Goal: Check status: Check status

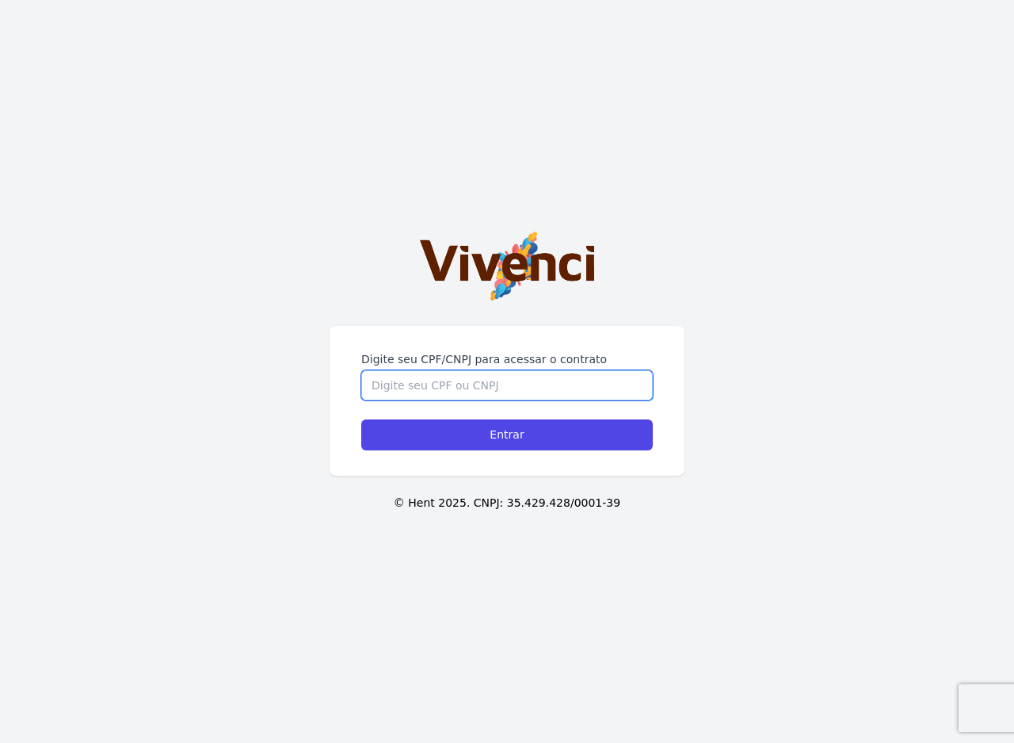
click at [388, 381] on input "Digite seu CPF/CNPJ para acessar o contrato" at bounding box center [507, 385] width 292 height 30
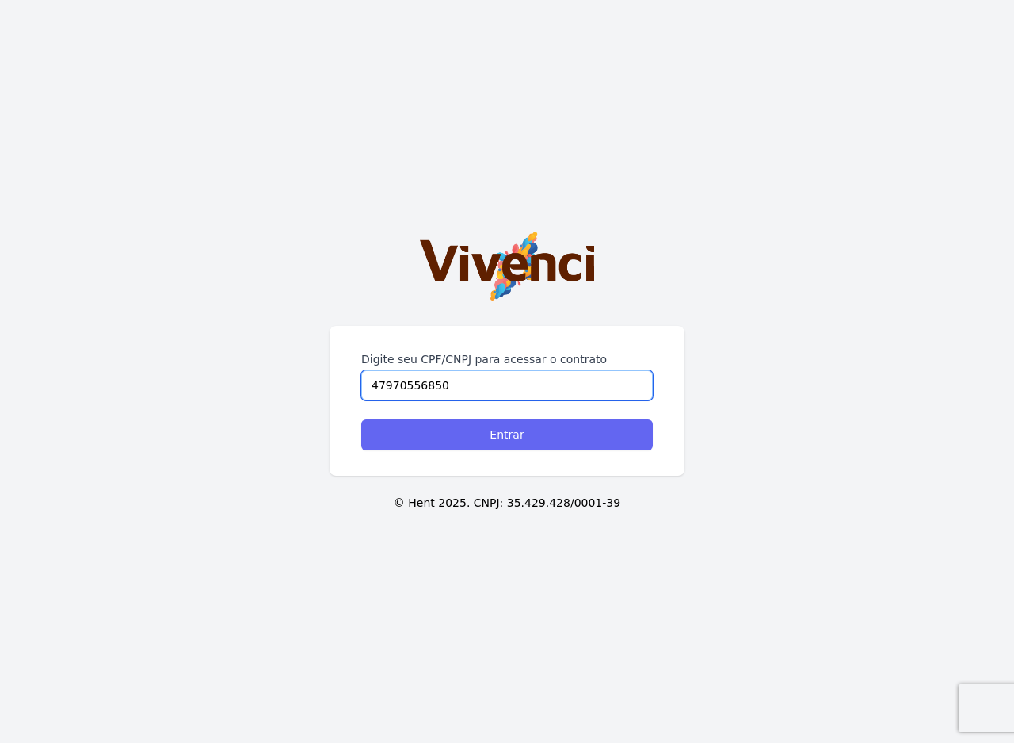
type input "47970556850"
click at [513, 435] on input "Entrar" at bounding box center [507, 434] width 292 height 31
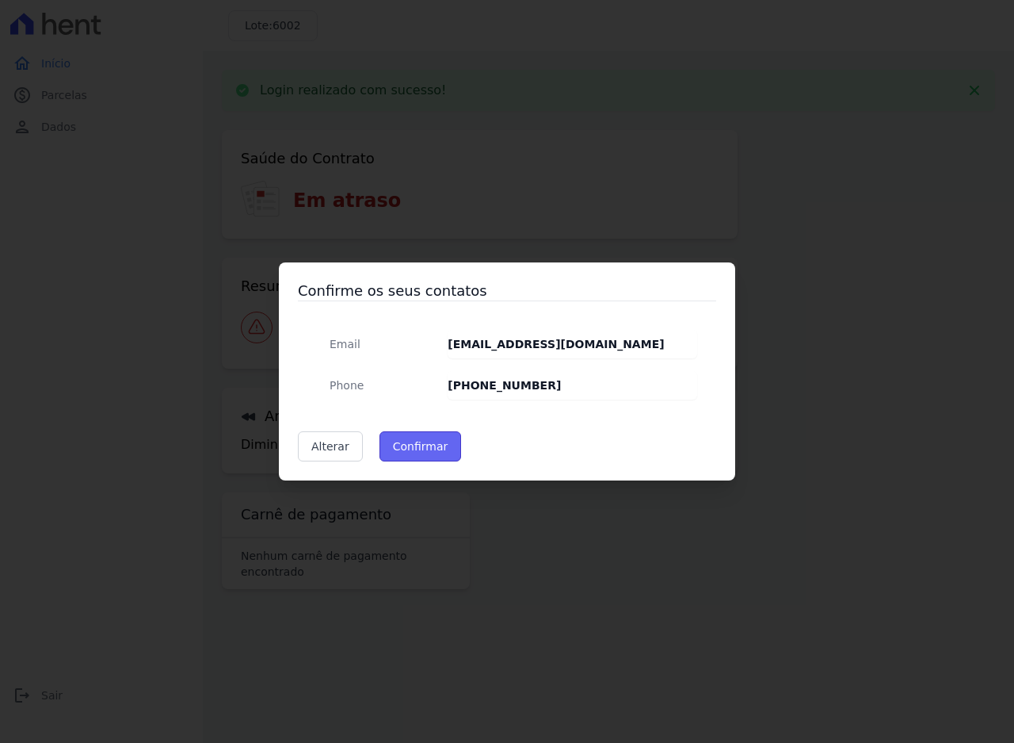
click at [430, 440] on button "Confirmar" at bounding box center [421, 446] width 82 height 30
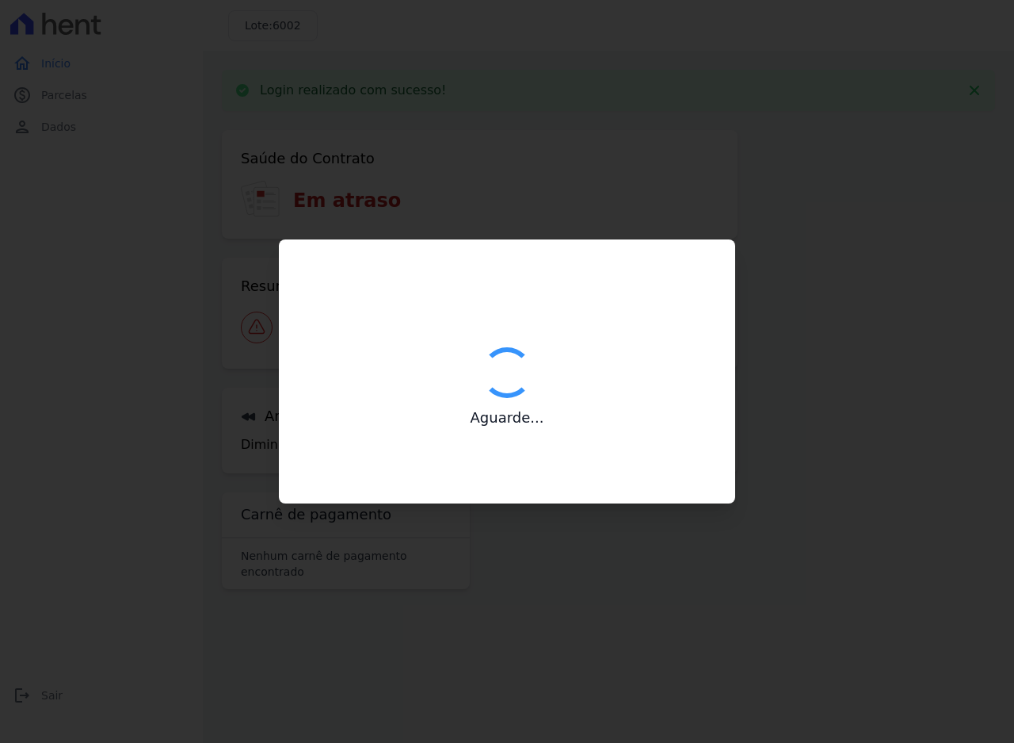
type input "Contatos confirmados com sucesso."
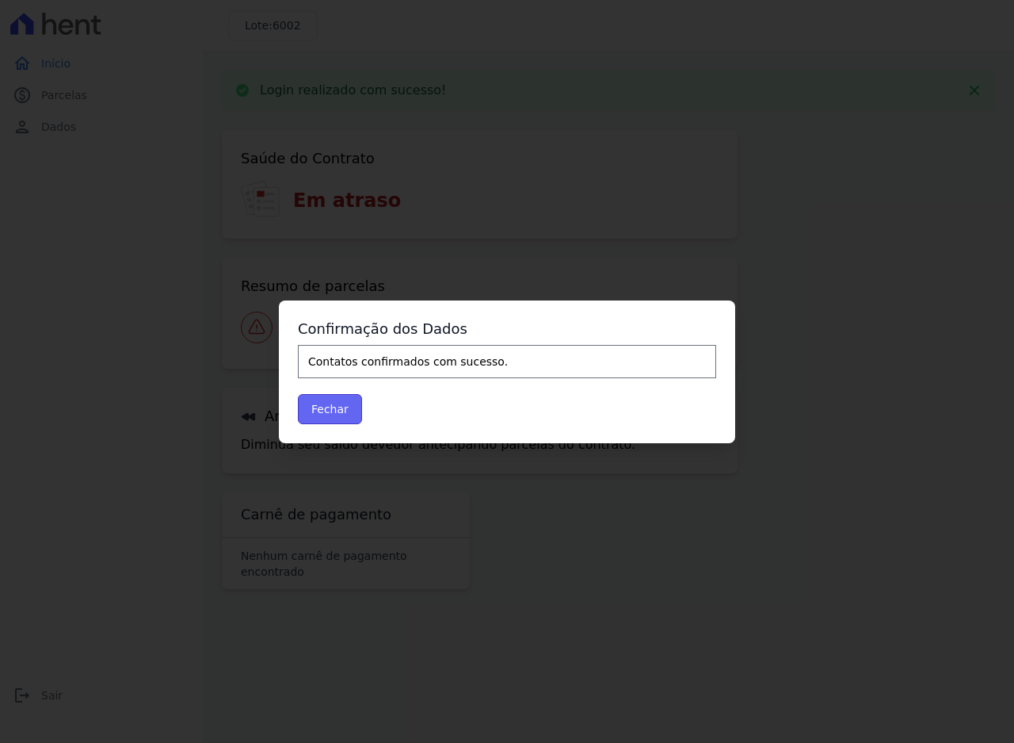
click at [309, 409] on button "Fechar" at bounding box center [330, 409] width 64 height 30
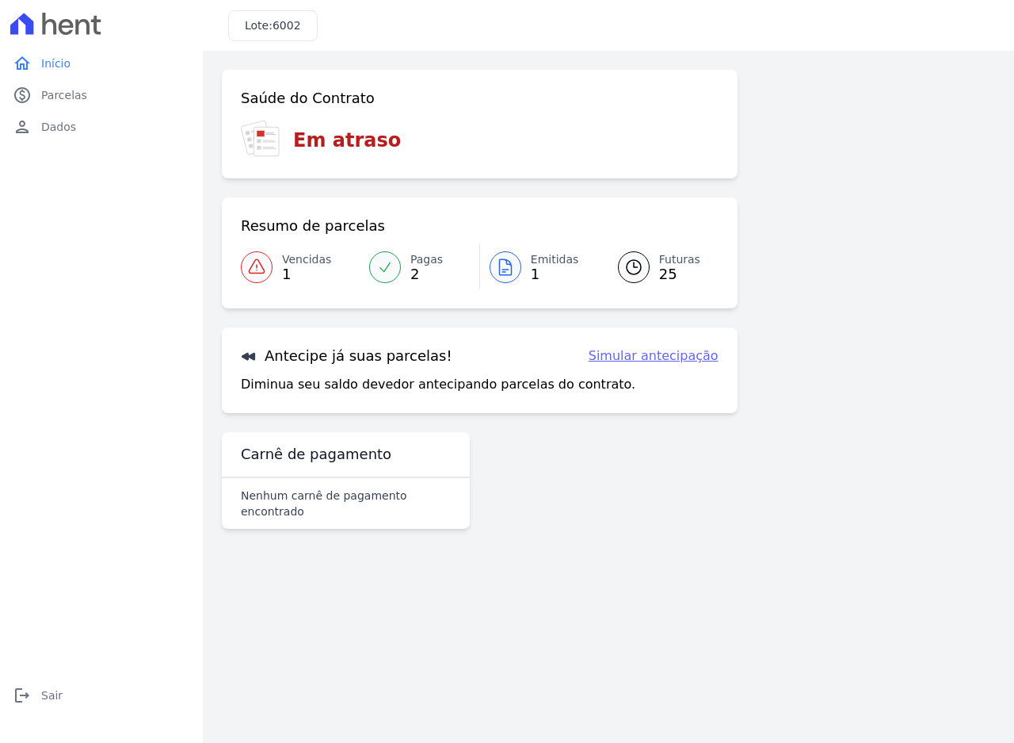
click at [274, 267] on link "Vencidas 1" at bounding box center [300, 267] width 119 height 44
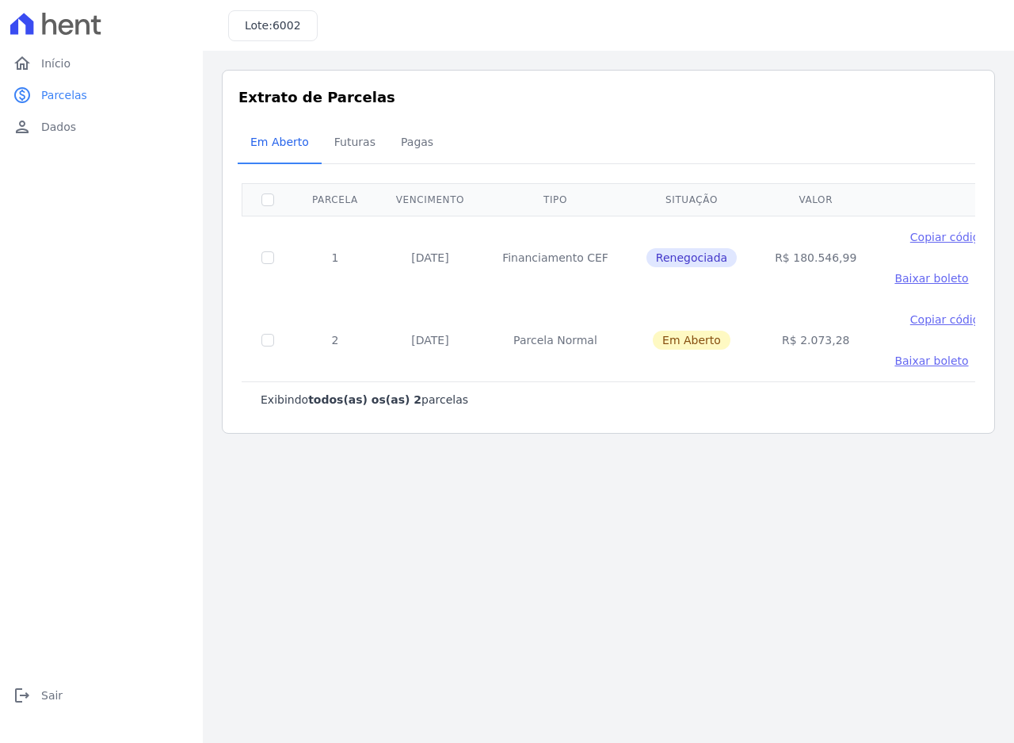
drag, startPoint x: 405, startPoint y: 257, endPoint x: 433, endPoint y: 255, distance: 28.6
click at [433, 255] on td "04/06/2025" at bounding box center [430, 257] width 106 height 83
drag, startPoint x: 525, startPoint y: 252, endPoint x: 583, endPoint y: 256, distance: 58.0
click at [583, 256] on td "Financiamento CEF" at bounding box center [555, 257] width 144 height 83
click at [785, 254] on td "R$ 180.546,99" at bounding box center [816, 257] width 120 height 83
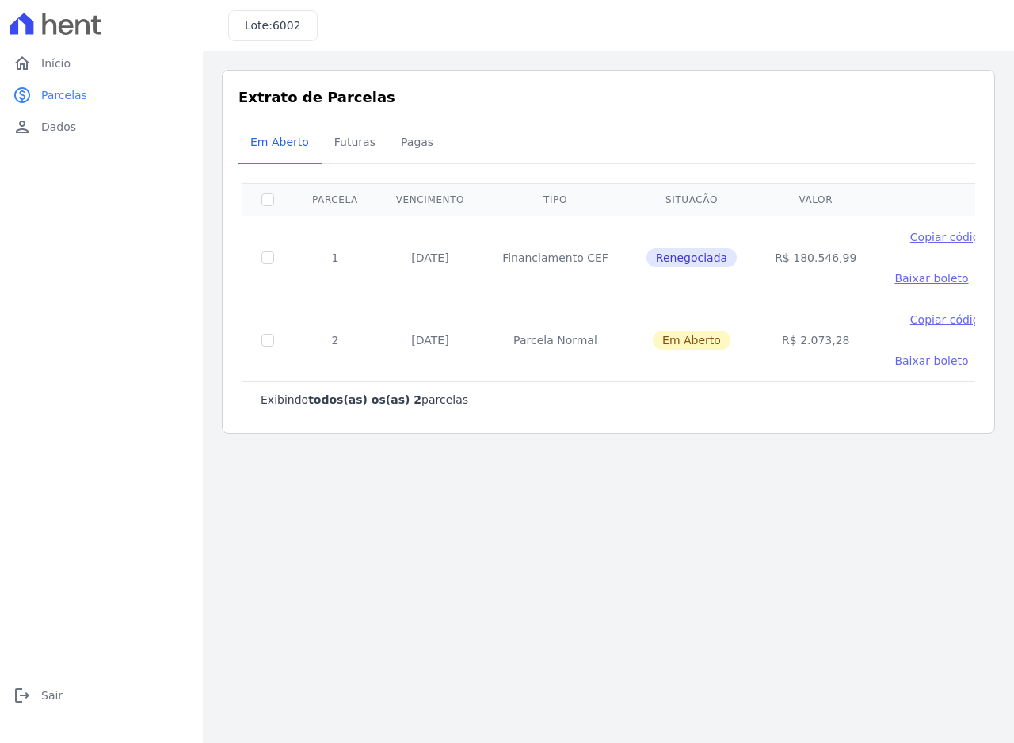
drag, startPoint x: 802, startPoint y: 343, endPoint x: 762, endPoint y: 342, distance: 40.4
click at [813, 342] on td "R$ 2.073,28" at bounding box center [816, 340] width 120 height 82
click at [461, 342] on td "30/10/2025" at bounding box center [430, 340] width 106 height 82
click at [533, 339] on td "Parcela Normal" at bounding box center [555, 340] width 144 height 82
drag, startPoint x: 563, startPoint y: 338, endPoint x: 638, endPoint y: 338, distance: 74.5
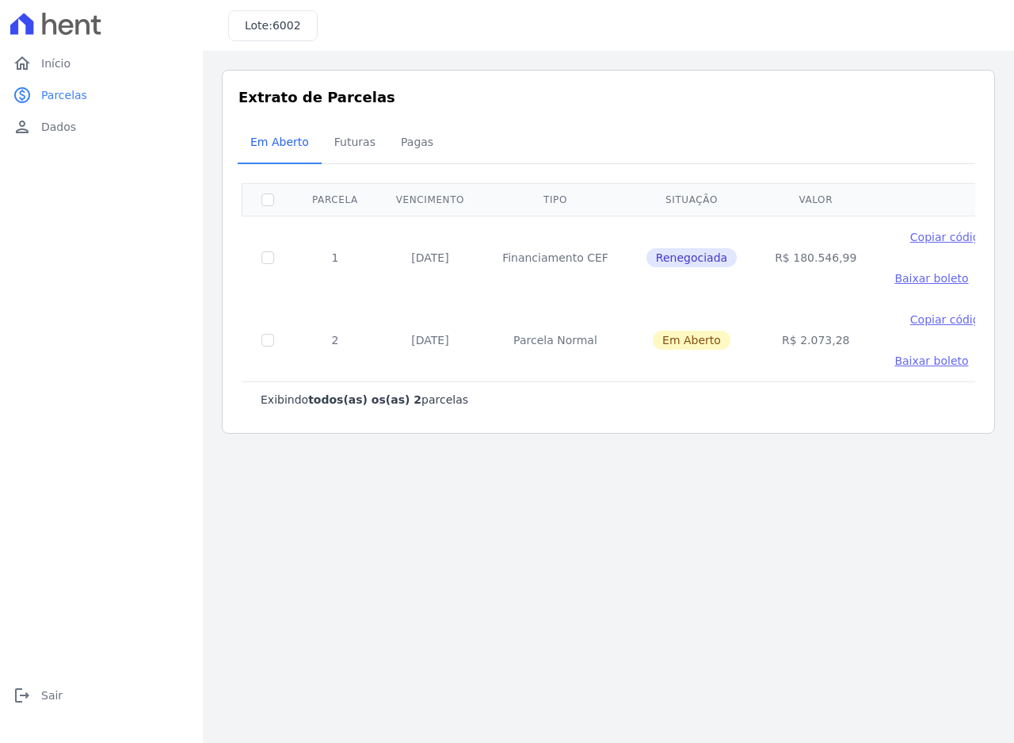
click at [571, 338] on td "Parcela Normal" at bounding box center [555, 340] width 144 height 82
drag, startPoint x: 674, startPoint y: 338, endPoint x: 697, endPoint y: 338, distance: 22.2
click at [697, 338] on span "Em Aberto" at bounding box center [692, 339] width 78 height 19
click at [789, 347] on td "R$ 2.073,28" at bounding box center [816, 340] width 120 height 82
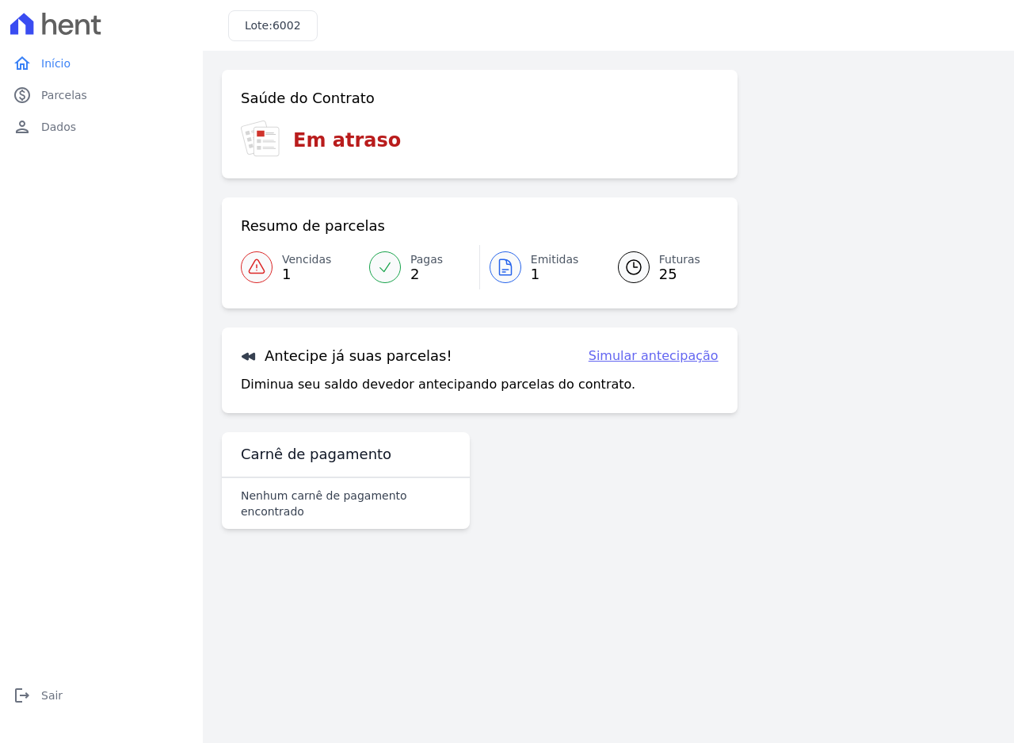
click at [411, 261] on span "Pagas" at bounding box center [427, 259] width 32 height 17
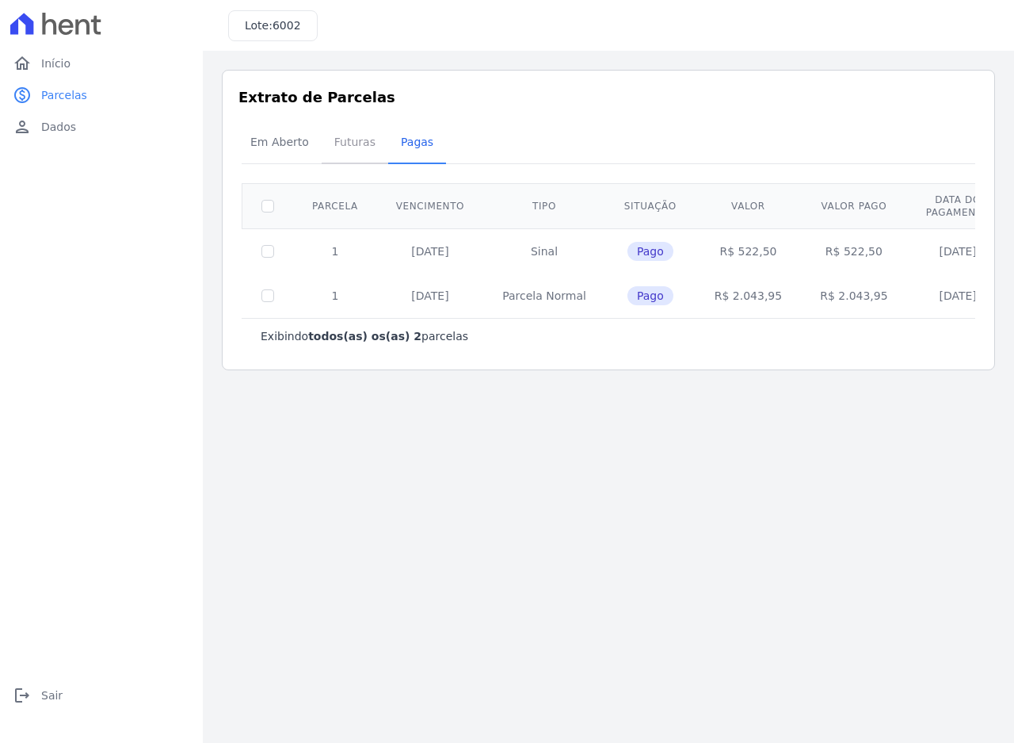
click at [346, 147] on span "Futuras" at bounding box center [355, 142] width 60 height 32
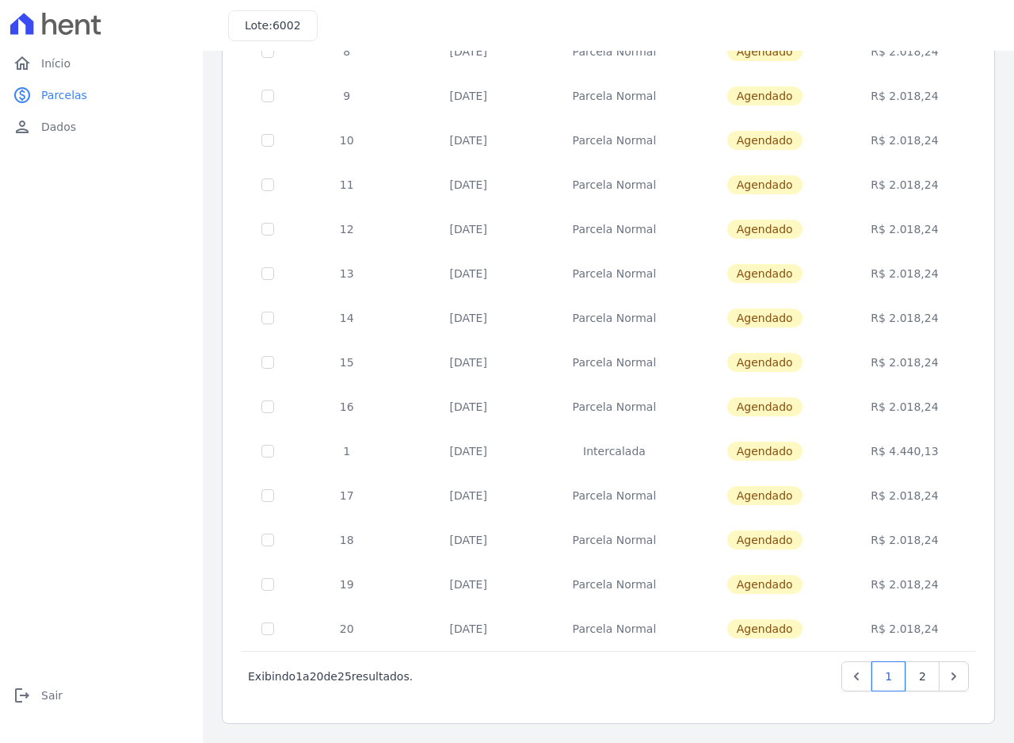
scroll to position [57, 0]
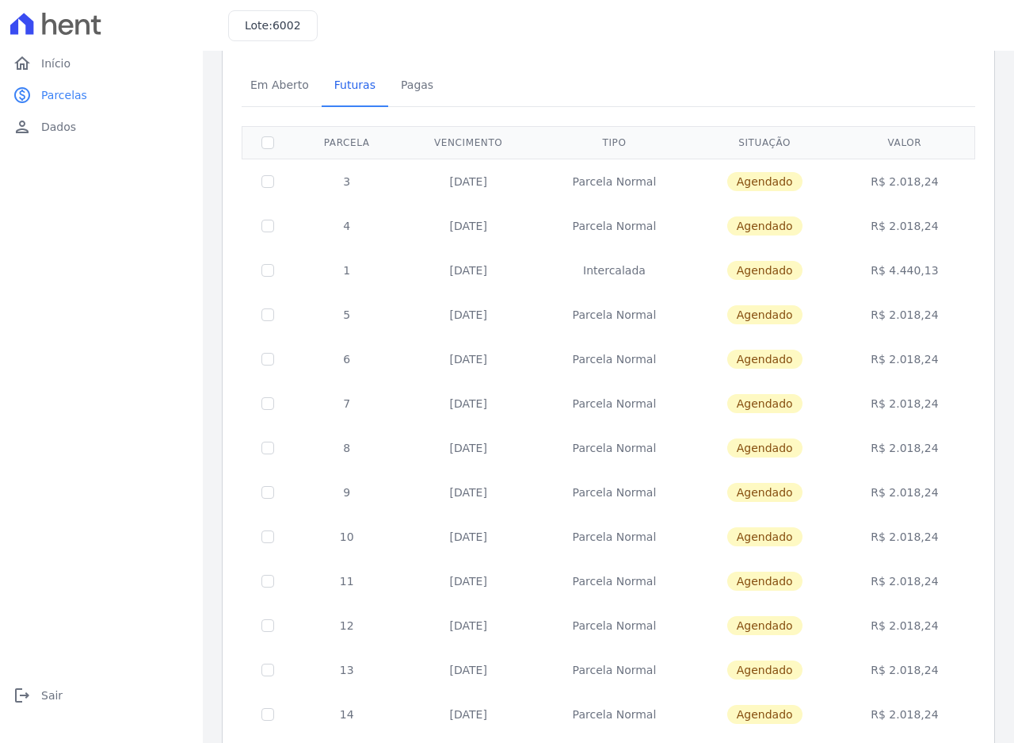
drag, startPoint x: 614, startPoint y: 275, endPoint x: 636, endPoint y: 275, distance: 21.4
click at [636, 275] on td "Intercalada" at bounding box center [615, 270] width 156 height 44
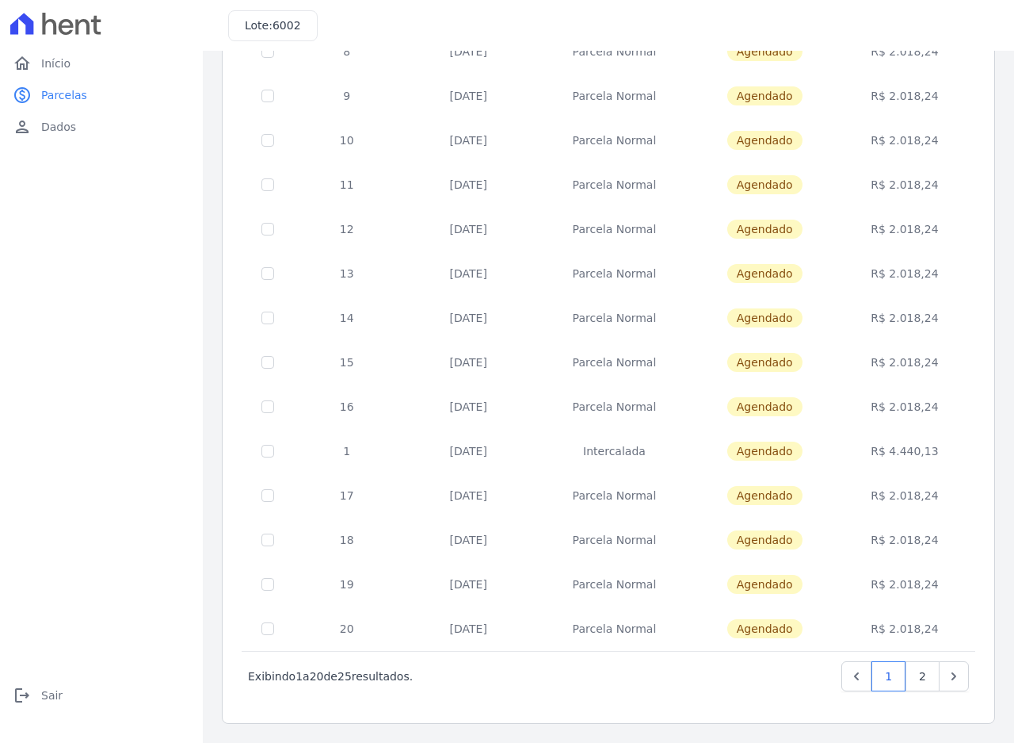
scroll to position [0, 0]
